Goal: Find specific page/section: Find specific page/section

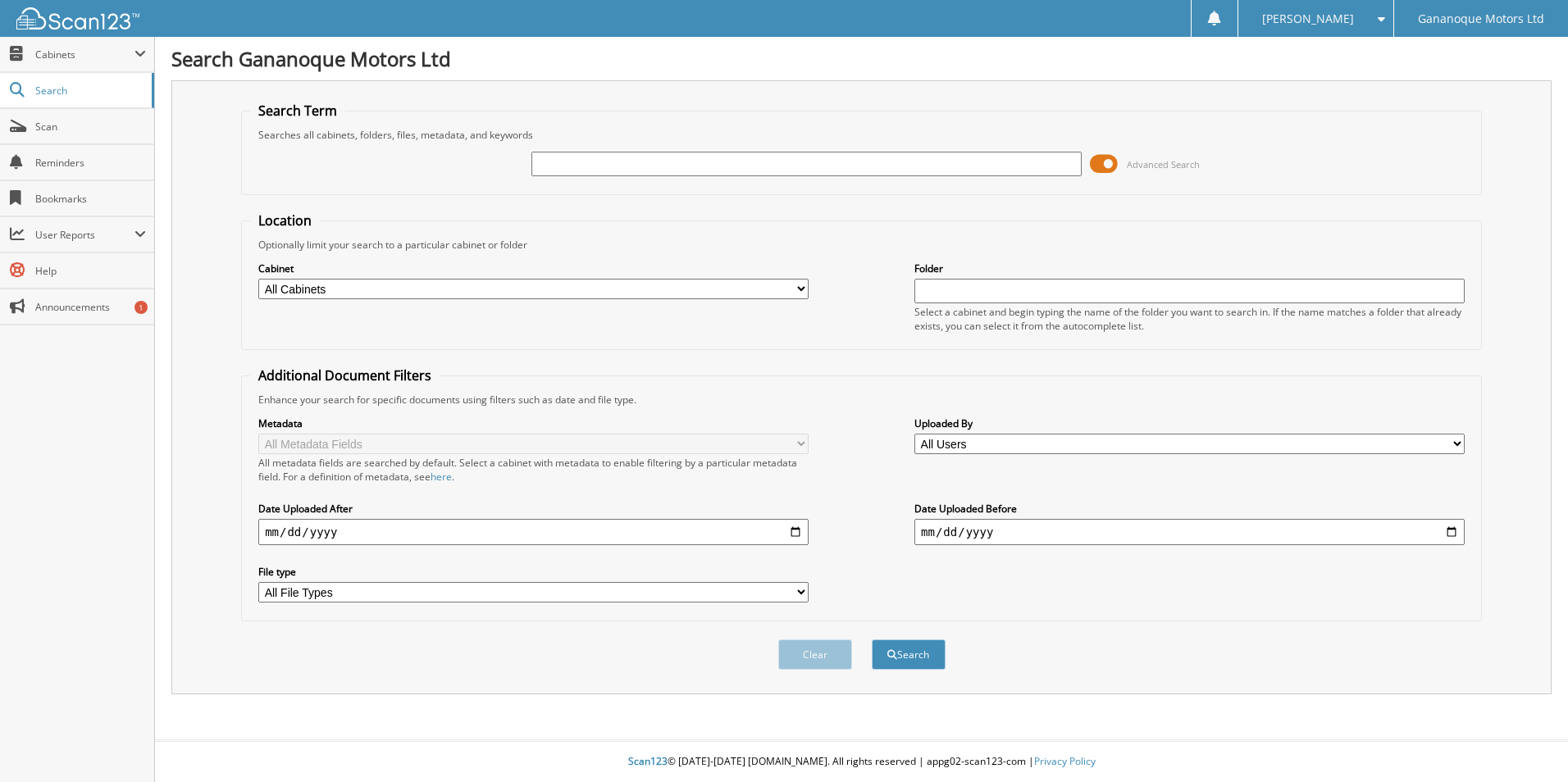
click at [551, 163] on input "text" at bounding box center [806, 164] width 550 height 25
type input "210441"
click at [391, 287] on select "All Cabinets ACCOUNTING ACCOUNTS PAYABLE CAR DEALS PARTS SERVICE RO Needs Filing" at bounding box center [534, 289] width 550 height 20
select select "29065"
click at [259, 279] on select "All Cabinets ACCOUNTING ACCOUNTS PAYABLE CAR DEALS PARTS SERVICE RO Needs Filing" at bounding box center [534, 289] width 550 height 20
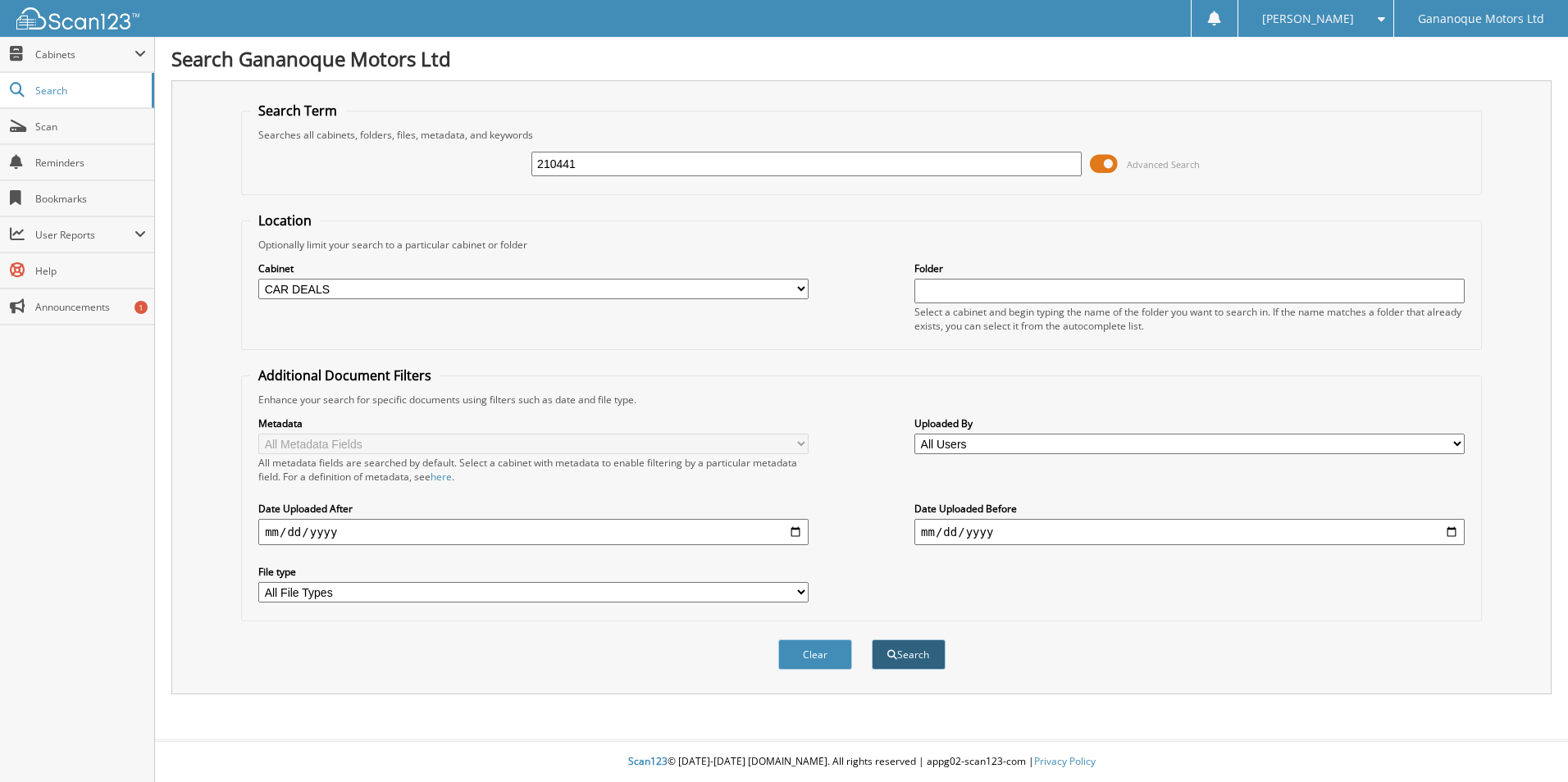
click at [910, 662] on button "Search" at bounding box center [908, 655] width 74 height 31
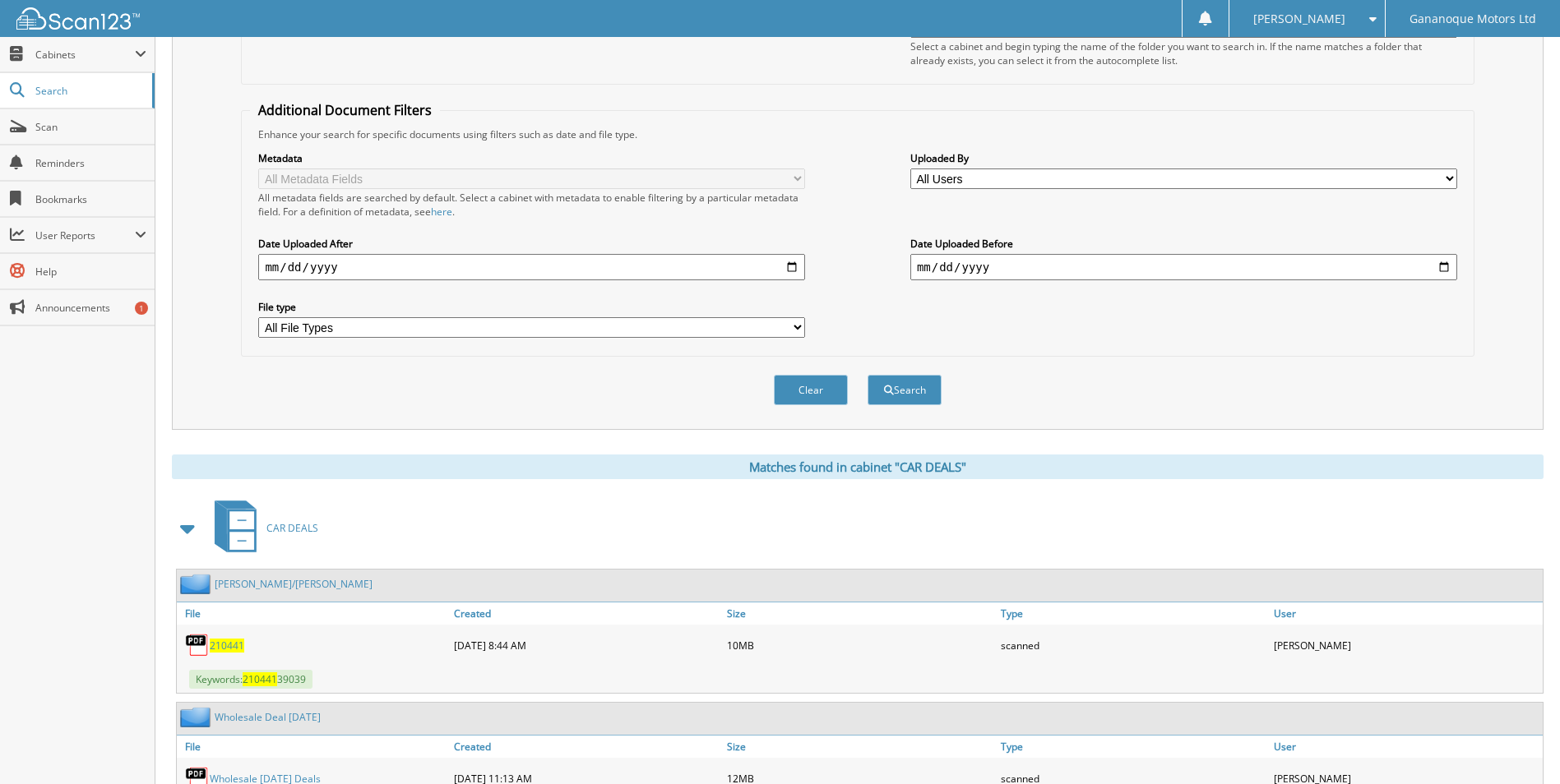
scroll to position [371, 0]
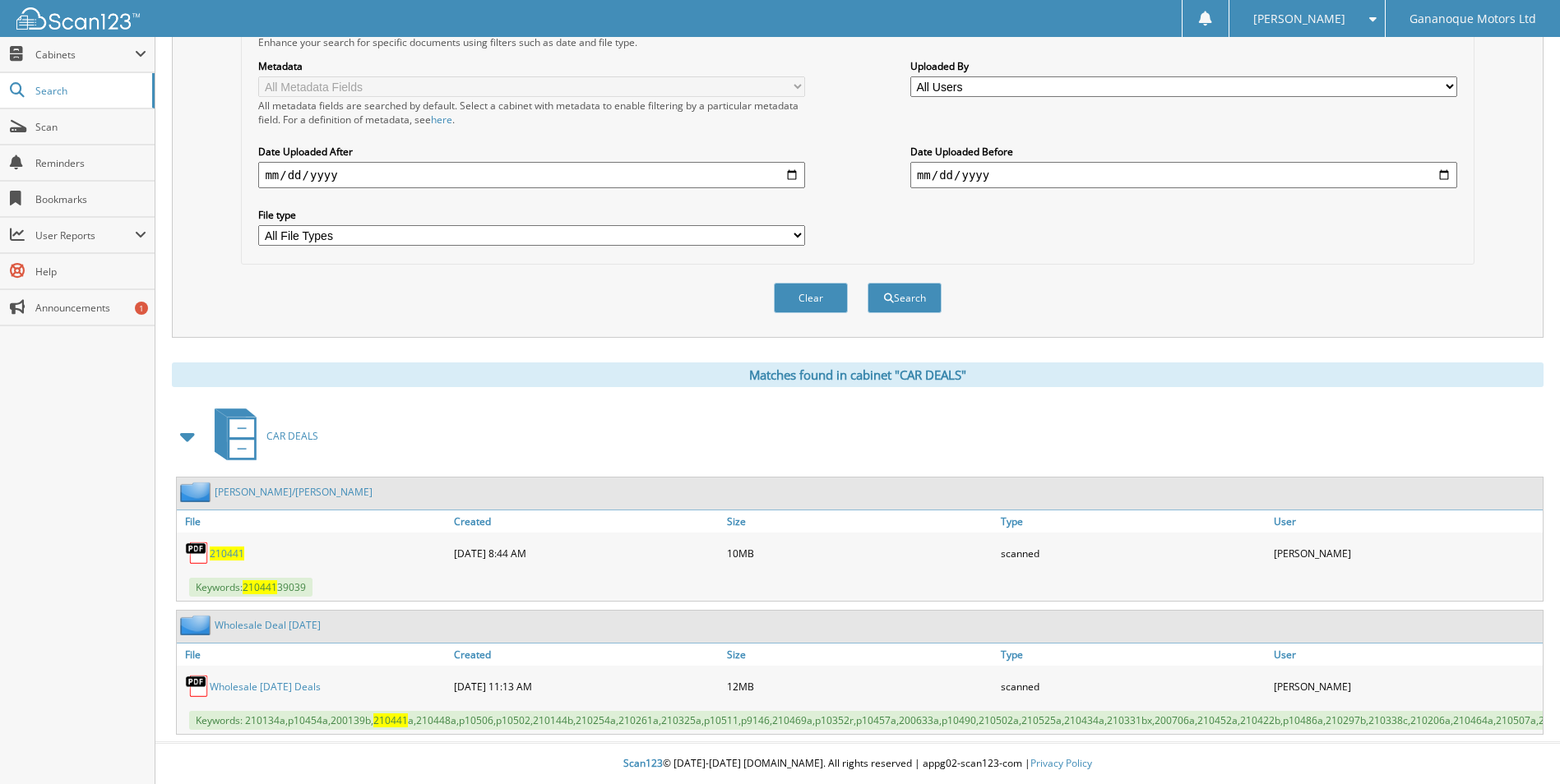
click at [221, 547] on span "210441" at bounding box center [227, 554] width 35 height 14
